Goal: Task Accomplishment & Management: Use online tool/utility

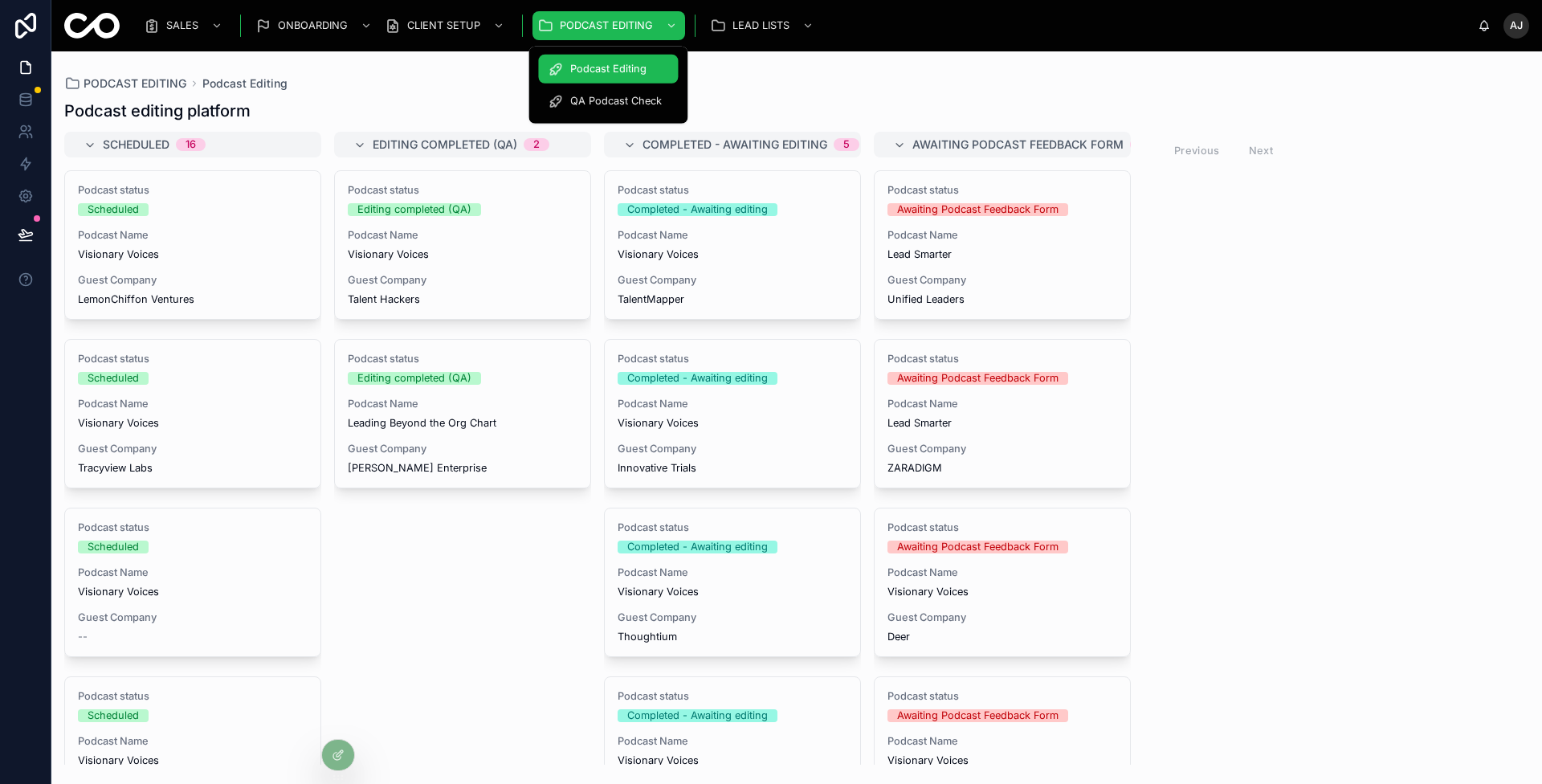
click at [609, 110] on div "QA Podcast Check" at bounding box center [608, 102] width 120 height 26
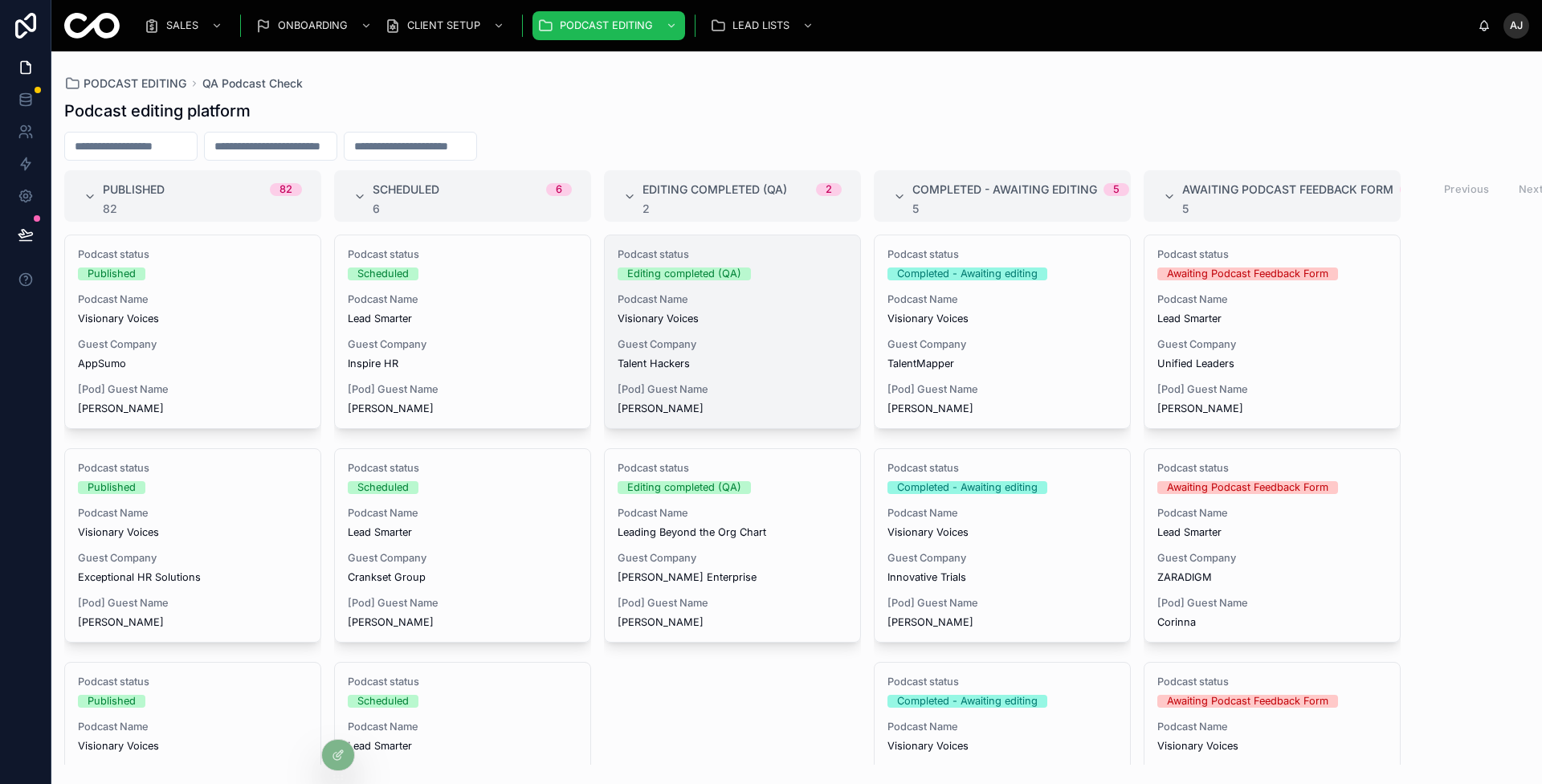
click at [784, 395] on div "[Pod] Guest Name [PERSON_NAME]" at bounding box center [732, 398] width 230 height 33
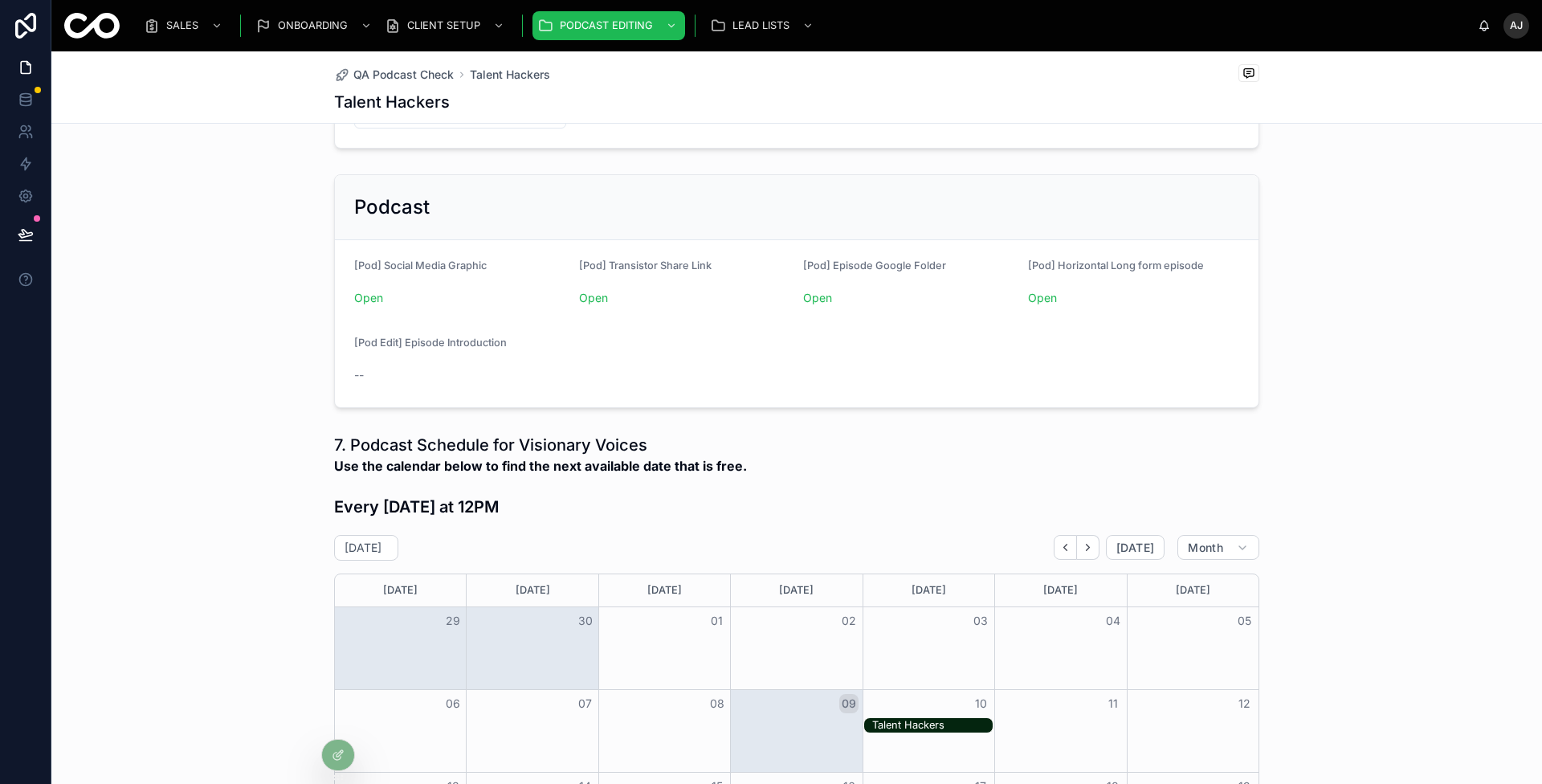
scroll to position [499, 0]
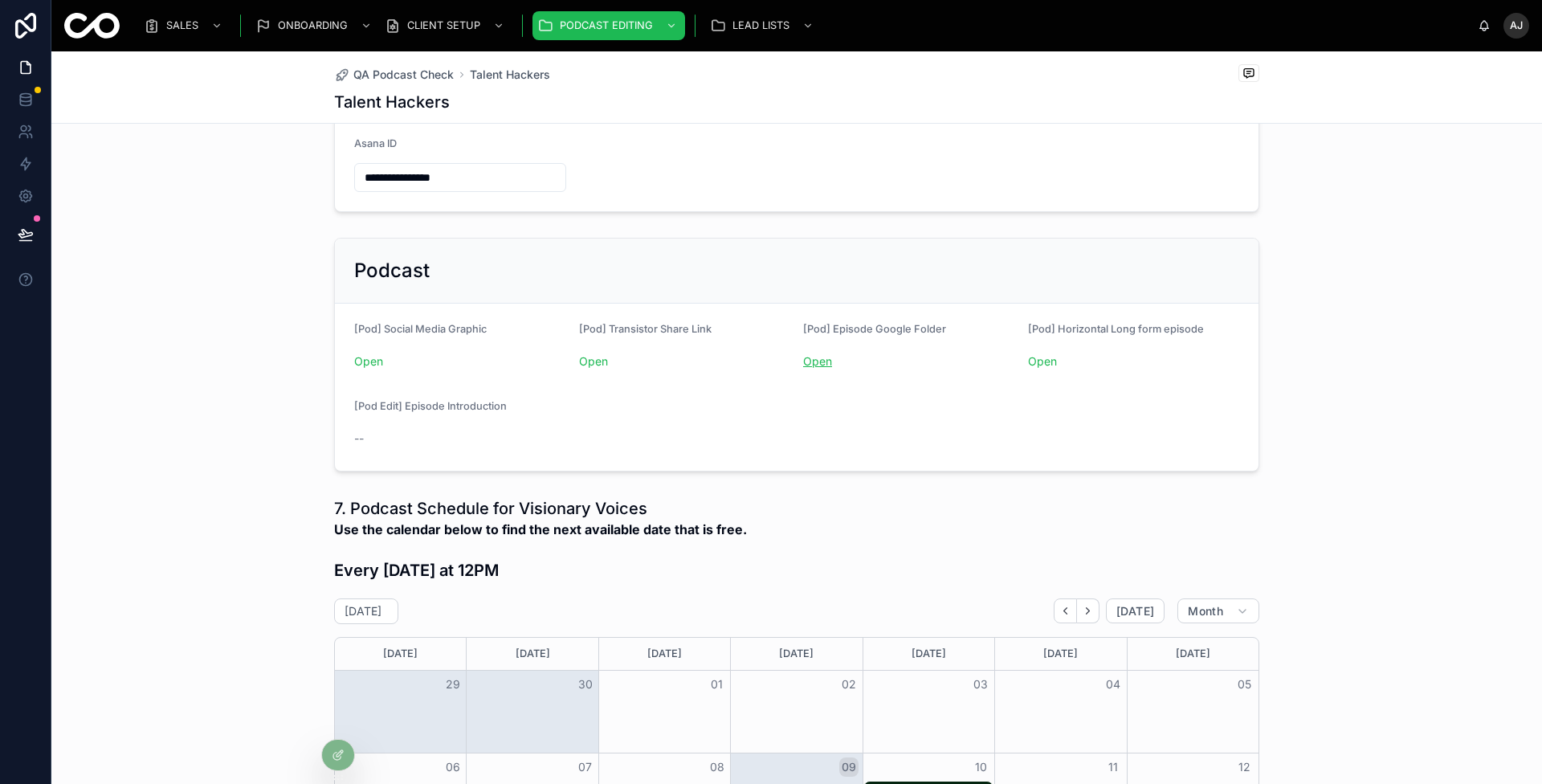
click at [810, 358] on link "Open" at bounding box center [817, 361] width 29 height 14
click at [602, 353] on span "Open" at bounding box center [685, 361] width 212 height 16
click at [601, 353] on span "Open" at bounding box center [685, 361] width 212 height 16
click at [594, 356] on link "Open" at bounding box center [593, 361] width 29 height 14
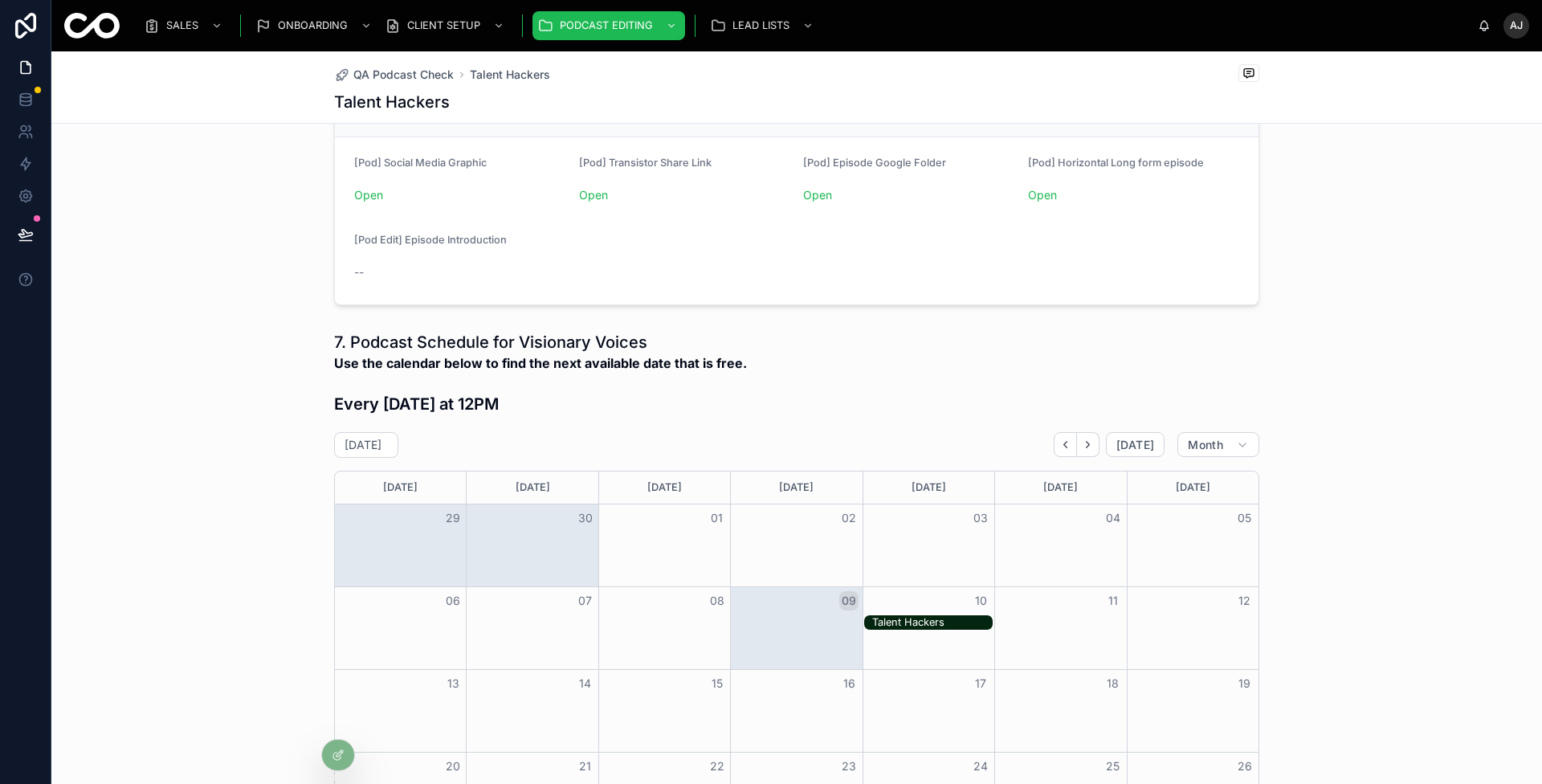
scroll to position [913, 0]
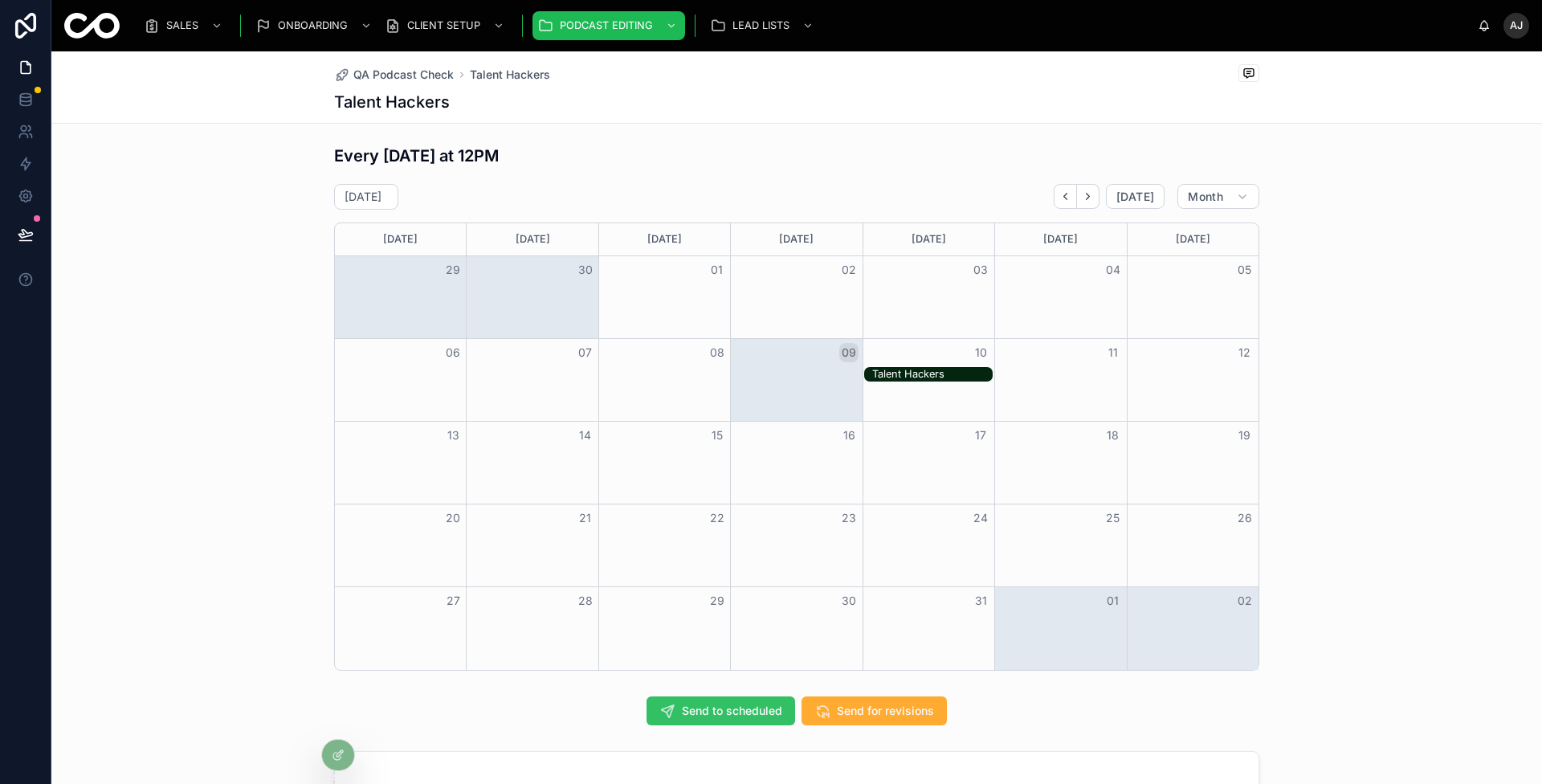
click at [684, 709] on span "Send to scheduled" at bounding box center [732, 710] width 101 height 16
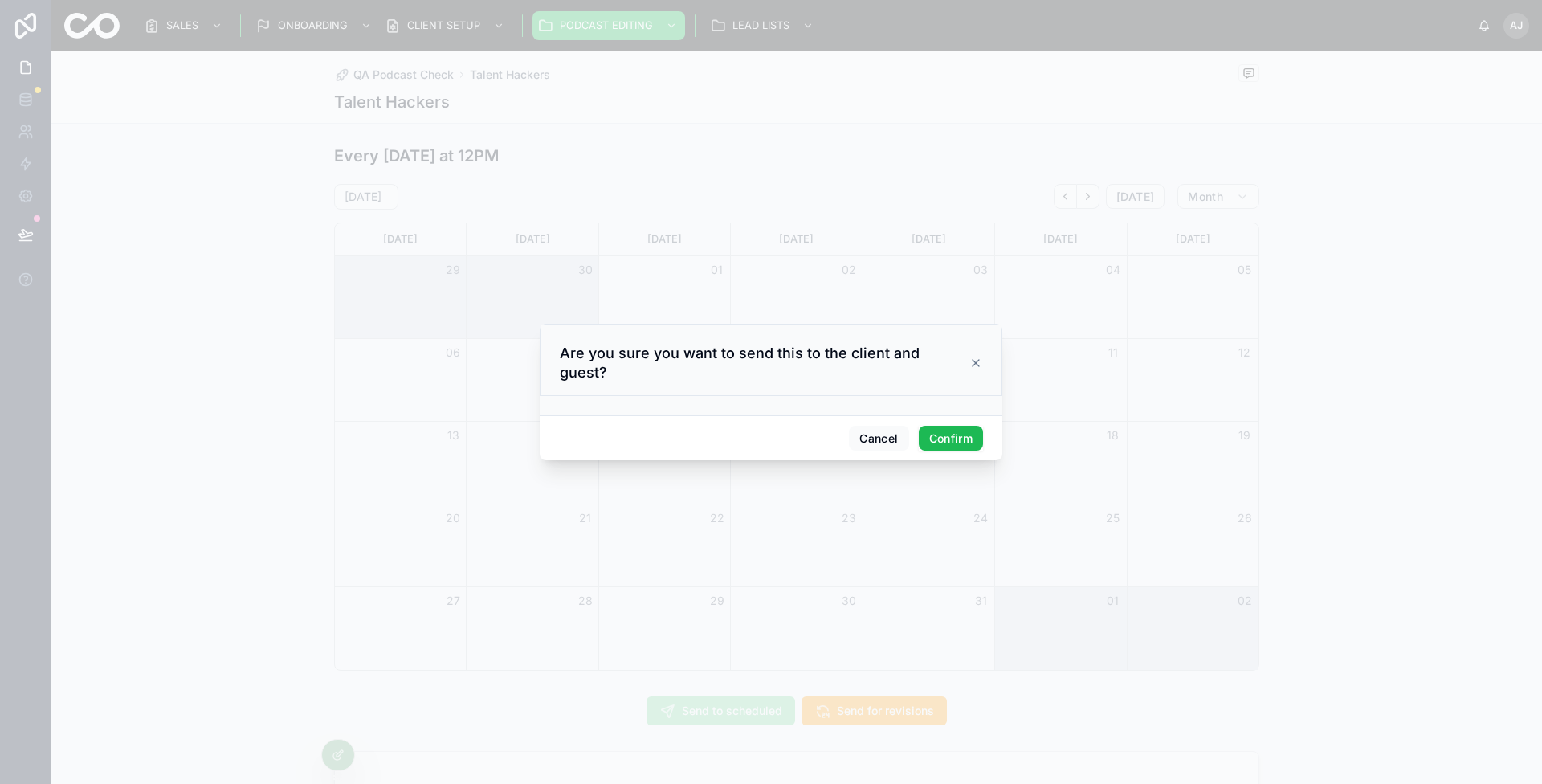
click at [949, 426] on button "Confirm" at bounding box center [950, 439] width 64 height 26
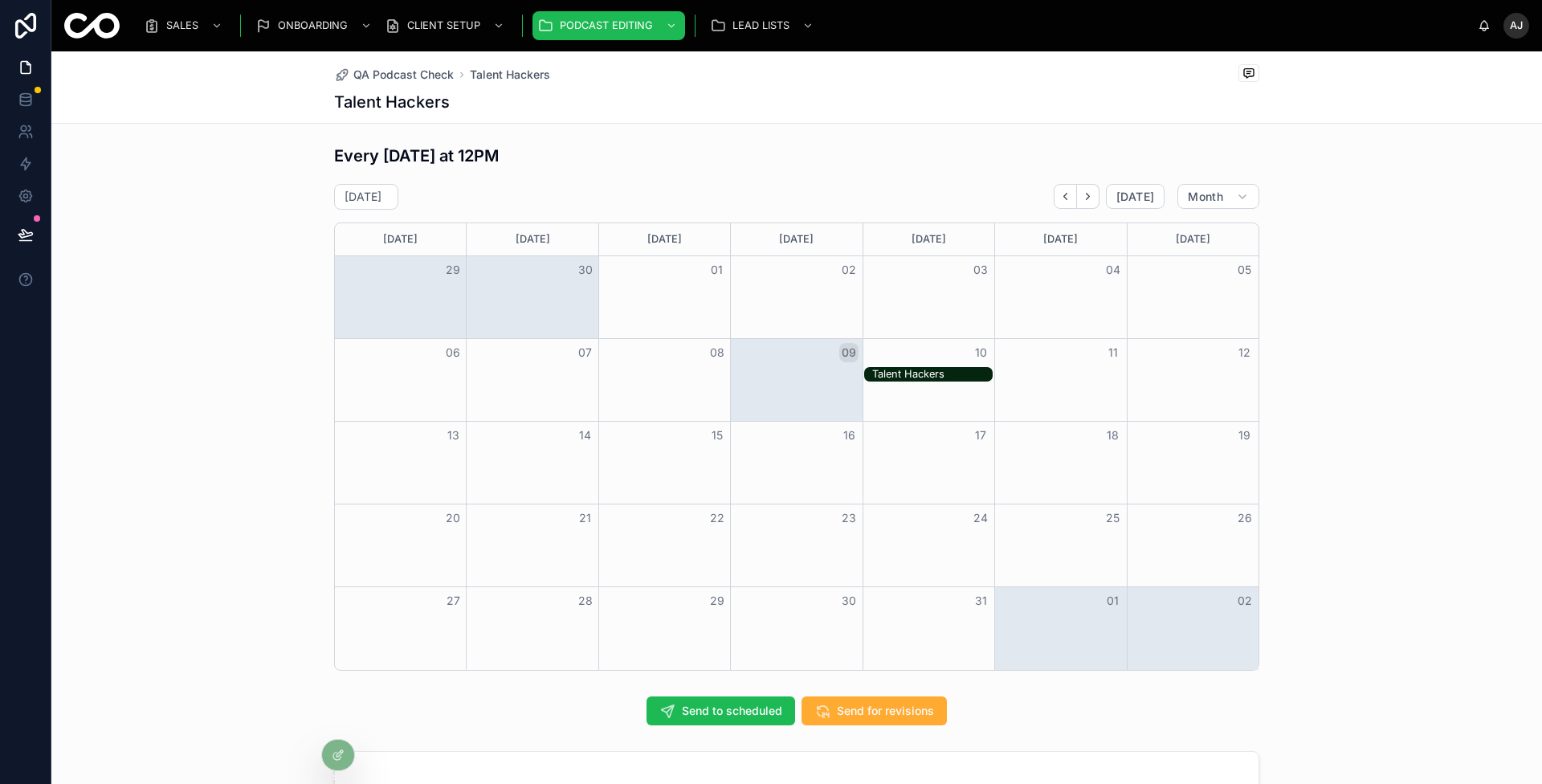
scroll to position [0, 0]
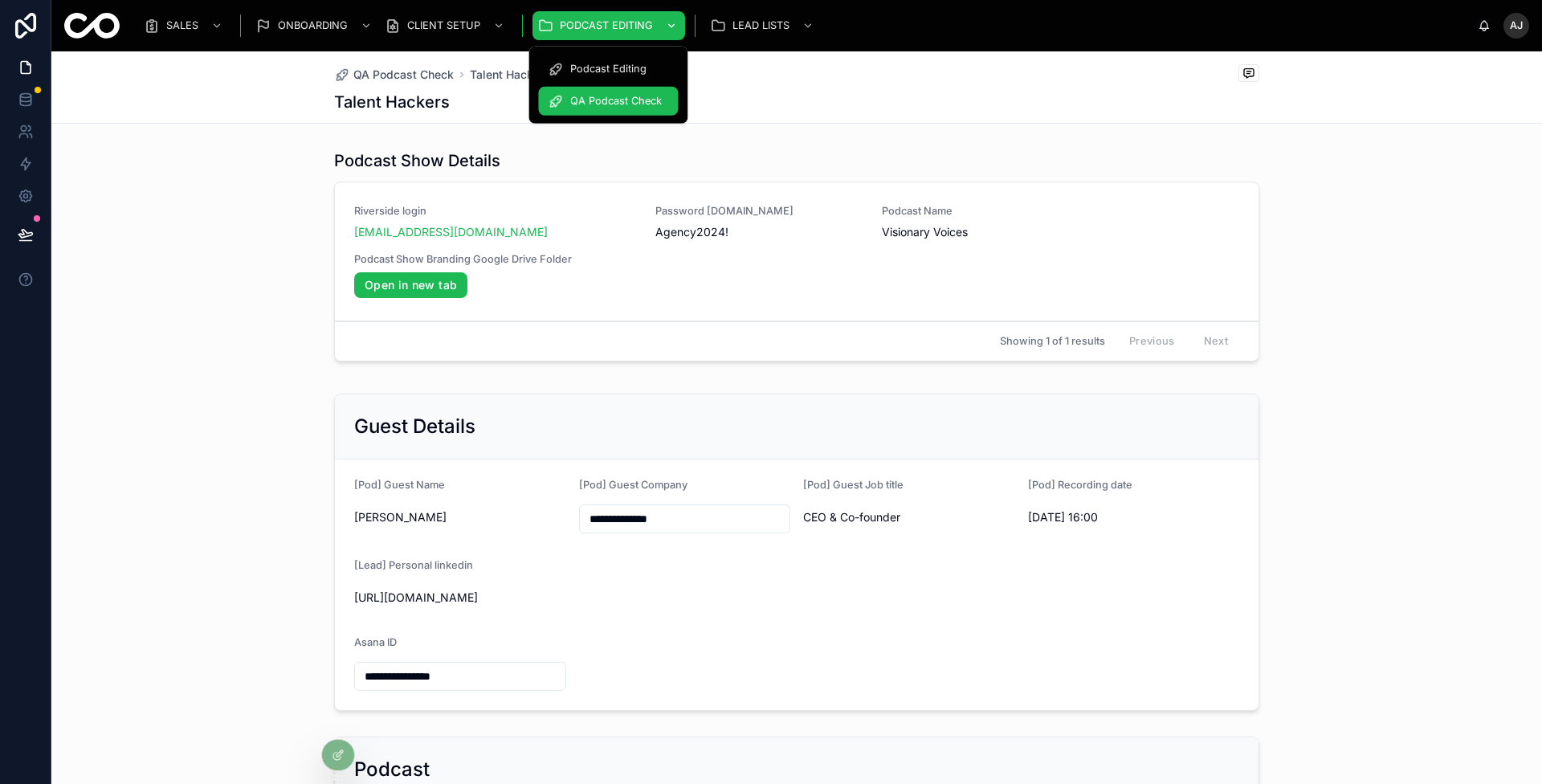
click at [634, 22] on span "PODCAST EDITING" at bounding box center [606, 26] width 93 height 13
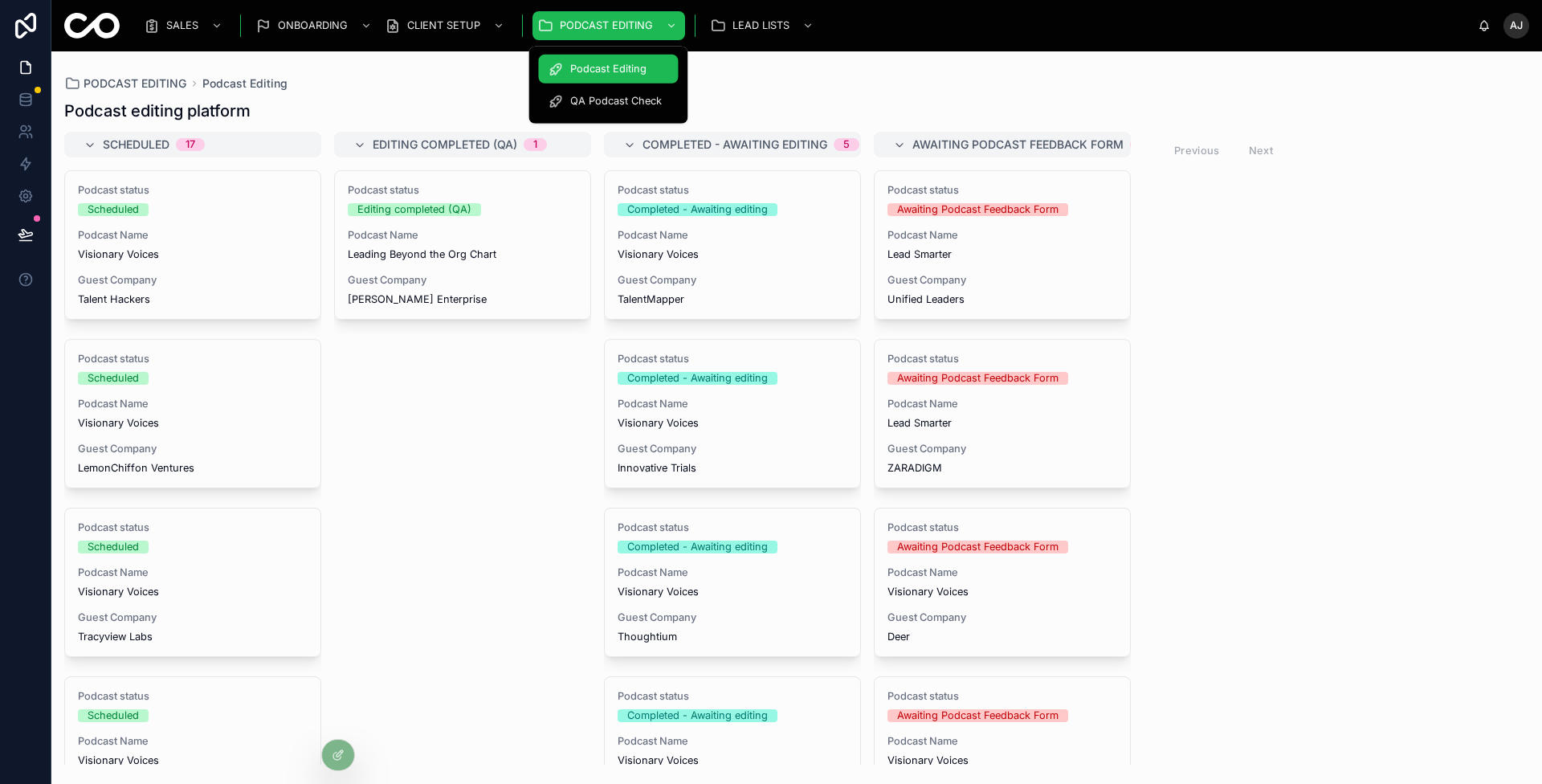
click at [621, 105] on span "QA Podcast Check" at bounding box center [616, 101] width 92 height 13
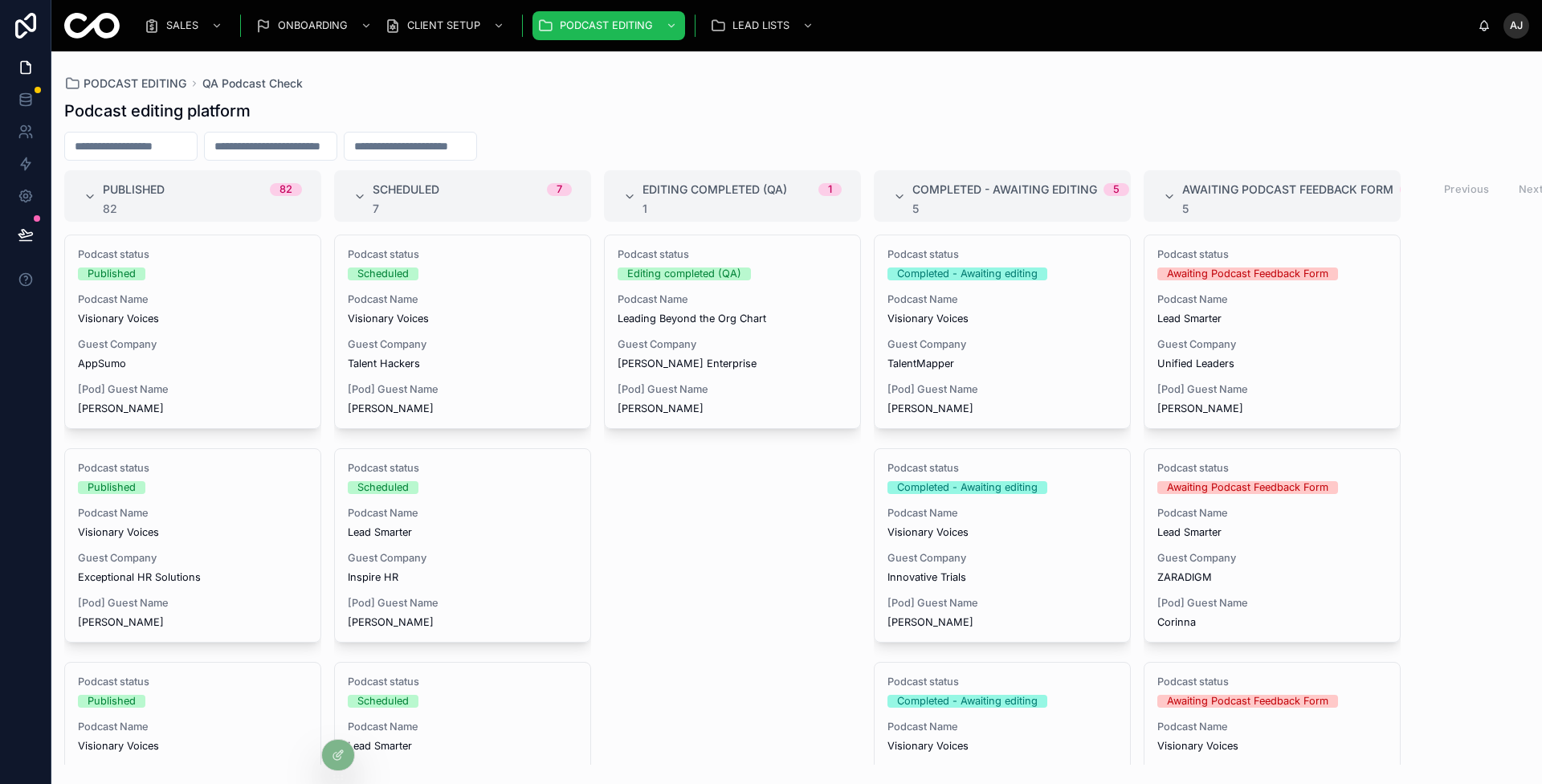
click at [750, 522] on div "Podcast status Editing completed (QA) Podcast Name Leading Beyond the Org Chart…" at bounding box center [732, 499] width 257 height 530
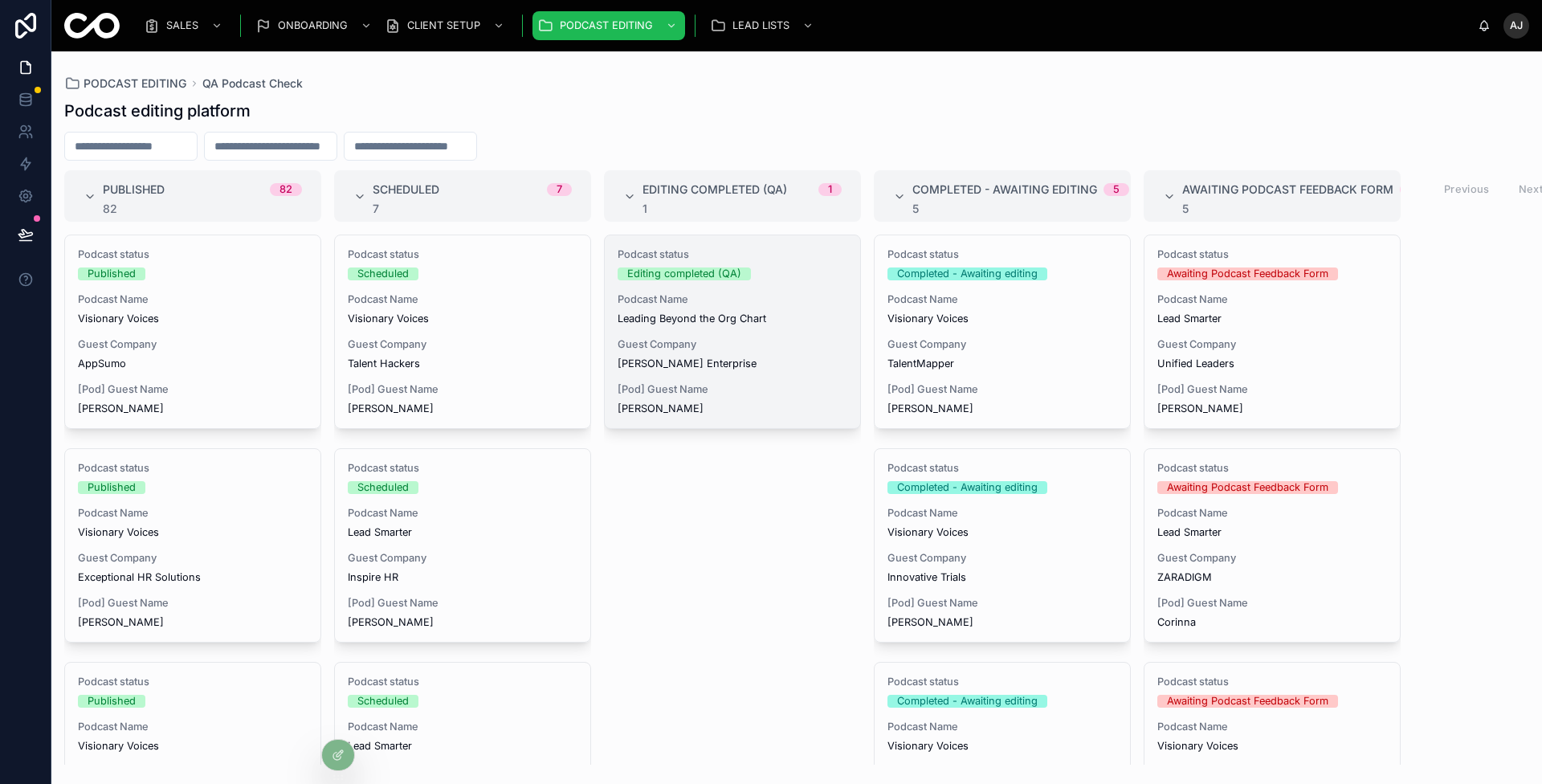
click at [769, 392] on span "[Pod] Guest Name" at bounding box center [732, 389] width 230 height 13
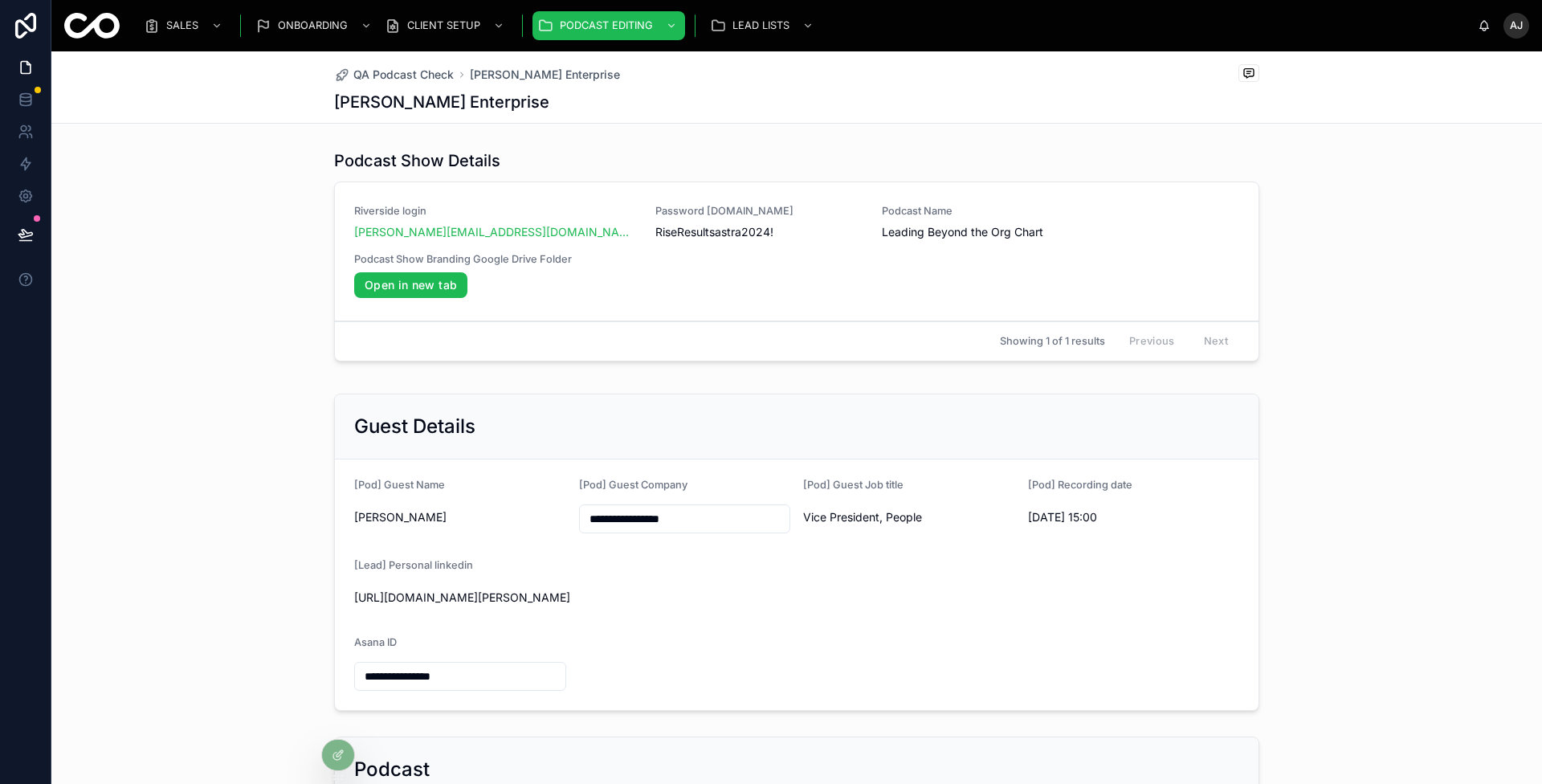
click at [1278, 355] on div "Podcast Show Details Riverside login [PERSON_NAME][EMAIL_ADDRESS][DOMAIN_NAME] …" at bounding box center [796, 258] width 1491 height 231
